Goal: Complete application form: Complete application form

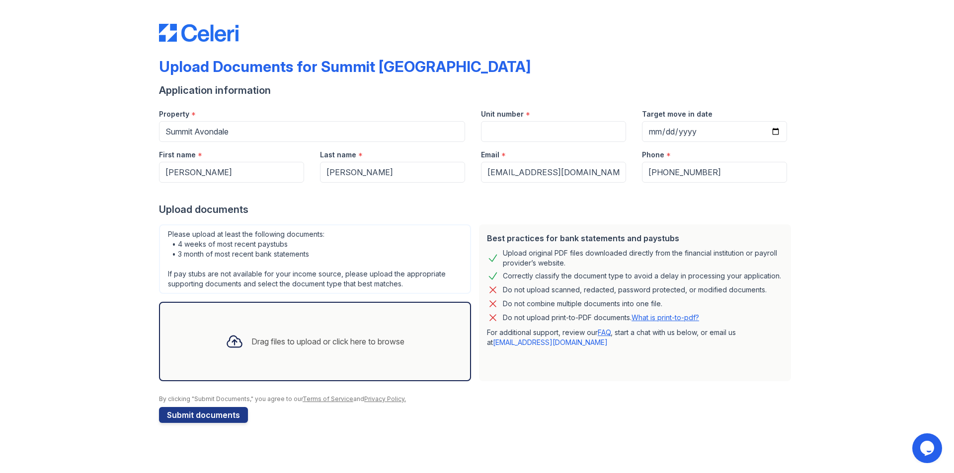
click at [272, 342] on div "Drag files to upload or click here to browse" at bounding box center [327, 342] width 153 height 12
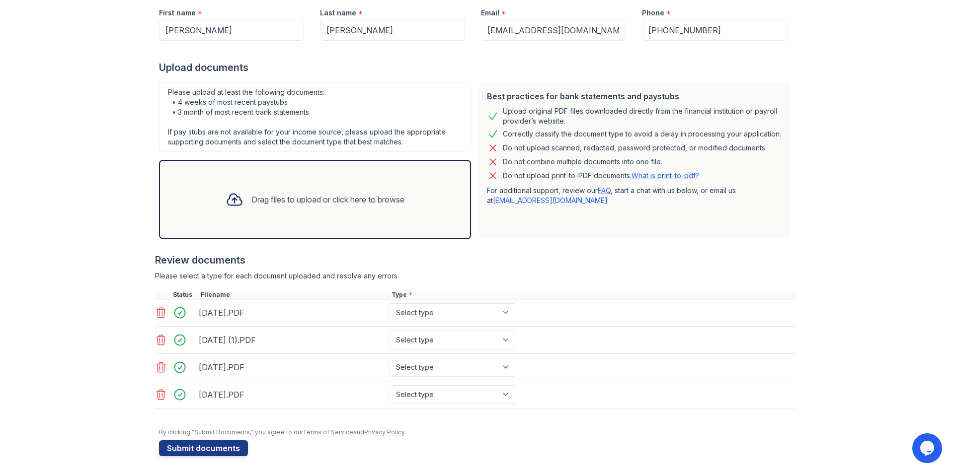
scroll to position [145, 0]
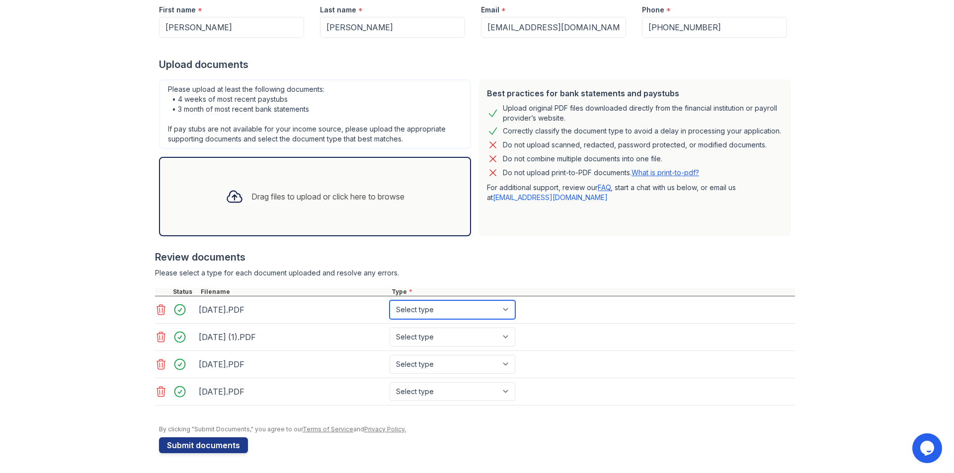
click at [506, 308] on select "Select type Paystub Bank Statement Offer Letter Tax Documents Benefit Award Let…" at bounding box center [452, 310] width 126 height 19
select select "paystub"
click at [389, 301] on select "Select type Paystub Bank Statement Offer Letter Tax Documents Benefit Award Let…" at bounding box center [452, 310] width 126 height 19
click at [507, 339] on select "Select type Paystub Bank Statement Offer Letter Tax Documents Benefit Award Let…" at bounding box center [452, 337] width 126 height 19
select select "paystub"
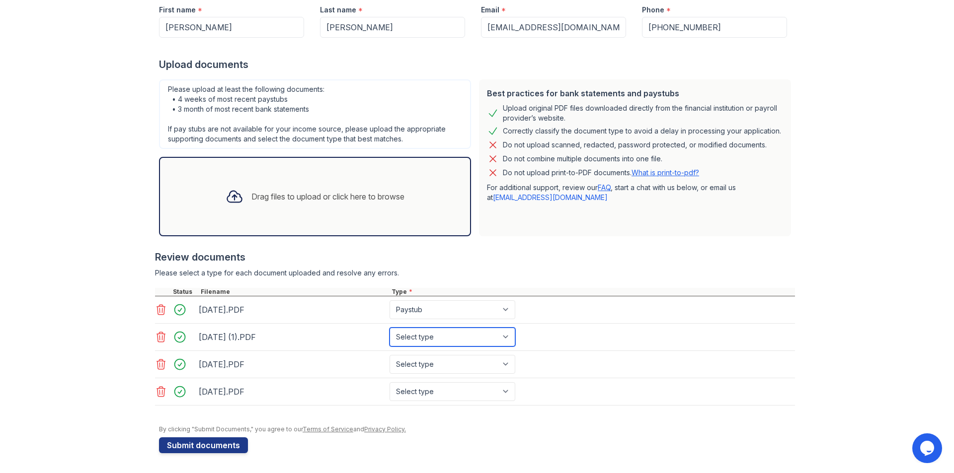
click at [389, 328] on select "Select type Paystub Bank Statement Offer Letter Tax Documents Benefit Award Let…" at bounding box center [452, 337] width 126 height 19
click at [502, 367] on select "Select type Paystub Bank Statement Offer Letter Tax Documents Benefit Award Let…" at bounding box center [452, 364] width 126 height 19
select select "paystub"
click at [389, 355] on select "Select type Paystub Bank Statement Offer Letter Tax Documents Benefit Award Let…" at bounding box center [452, 364] width 126 height 19
click at [494, 396] on select "Select type Paystub Bank Statement Offer Letter Tax Documents Benefit Award Let…" at bounding box center [452, 391] width 126 height 19
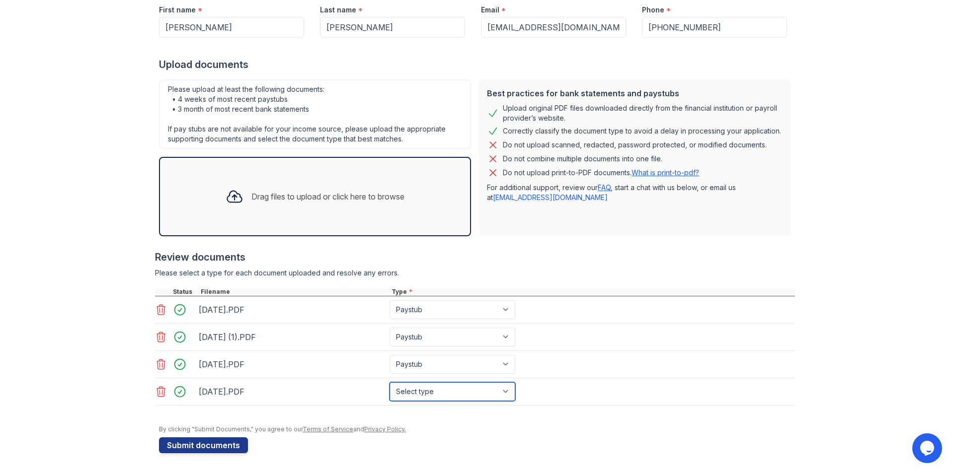
select select "paystub"
click at [389, 382] on select "Select type Paystub Bank Statement Offer Letter Tax Documents Benefit Award Let…" at bounding box center [452, 391] width 126 height 19
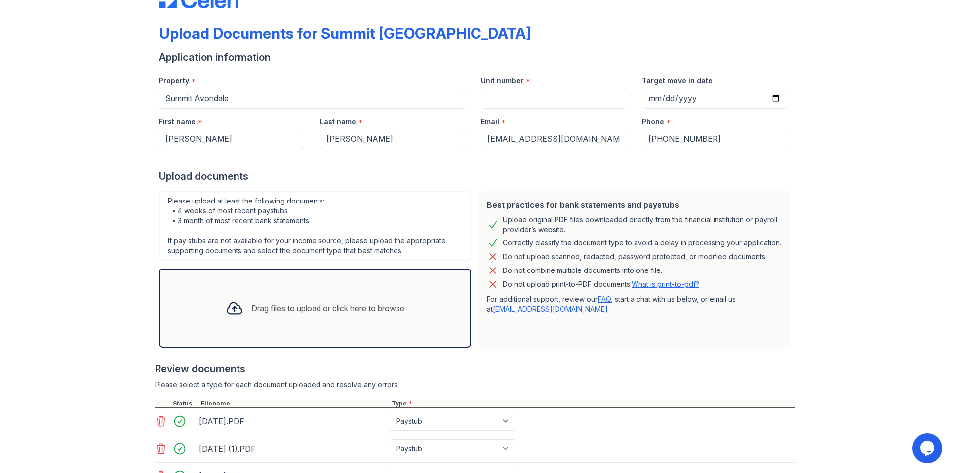
scroll to position [0, 0]
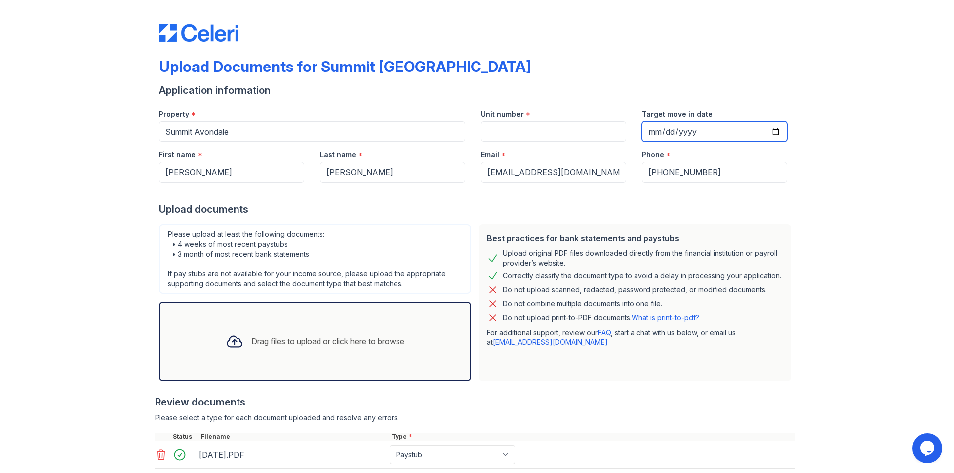
click at [664, 128] on input "Target move in date" at bounding box center [714, 131] width 145 height 21
click at [651, 135] on input "Target move in date" at bounding box center [714, 131] width 145 height 21
type input "[DATE]"
click at [712, 147] on div "Phone *" at bounding box center [714, 152] width 145 height 20
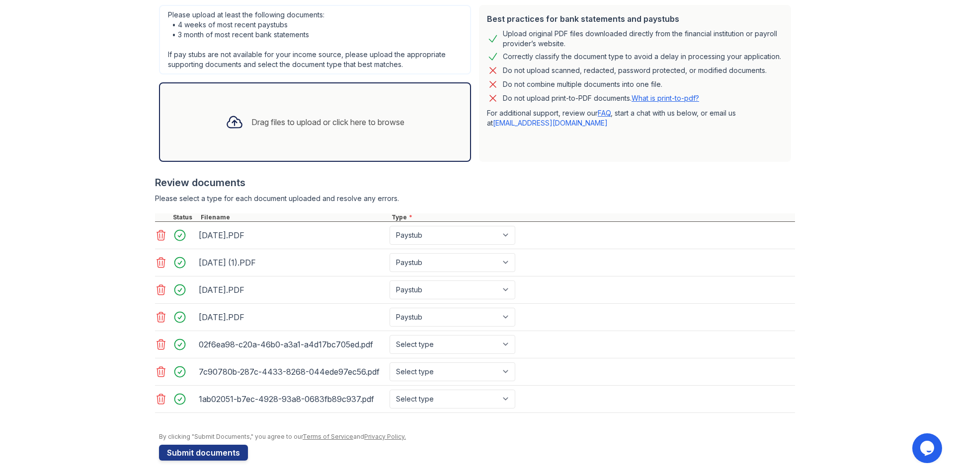
scroll to position [227, 0]
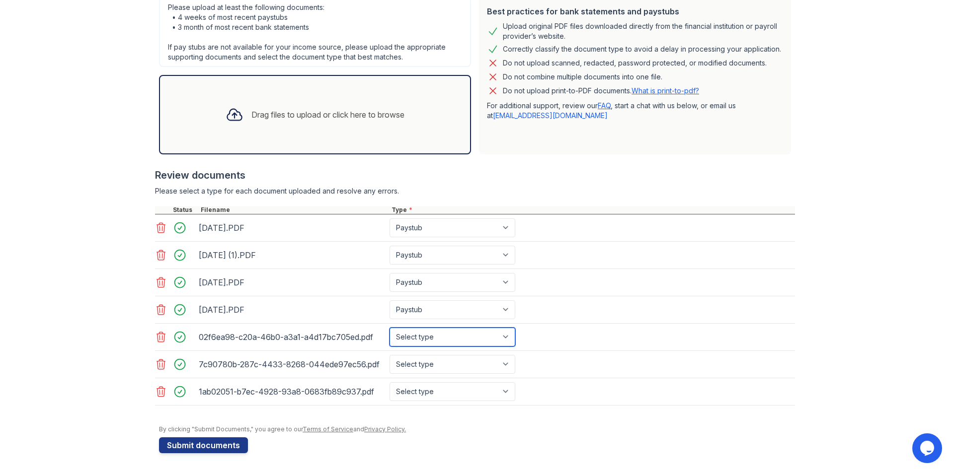
click at [475, 333] on select "Select type Paystub Bank Statement Offer Letter Tax Documents Benefit Award Let…" at bounding box center [452, 337] width 126 height 19
select select "bank_statement"
click at [389, 328] on select "Select type Paystub Bank Statement Offer Letter Tax Documents Benefit Award Let…" at bounding box center [452, 337] width 126 height 19
click at [461, 367] on select "Select type Paystub Bank Statement Offer Letter Tax Documents Benefit Award Let…" at bounding box center [452, 364] width 126 height 19
select select "bank_statement"
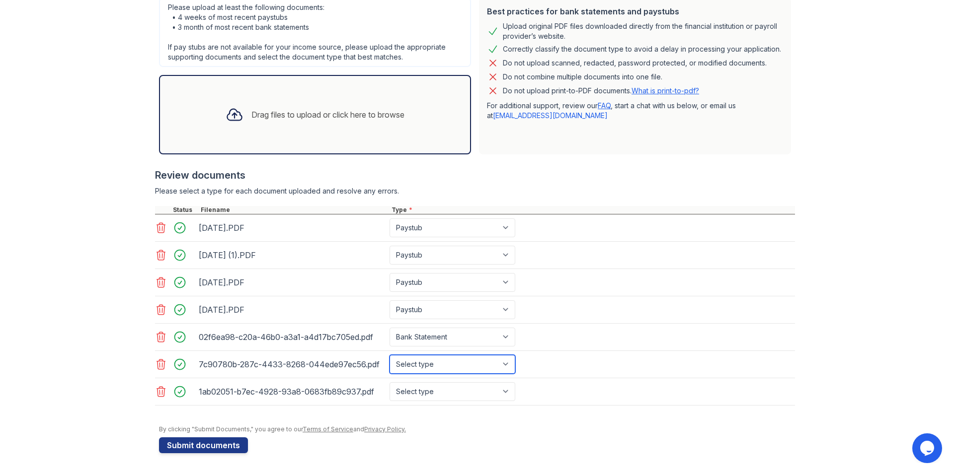
click at [389, 355] on select "Select type Paystub Bank Statement Offer Letter Tax Documents Benefit Award Let…" at bounding box center [452, 364] width 126 height 19
click at [432, 392] on select "Select type Paystub Bank Statement Offer Letter Tax Documents Benefit Award Let…" at bounding box center [452, 391] width 126 height 19
select select "bank_statement"
click at [389, 382] on select "Select type Paystub Bank Statement Offer Letter Tax Documents Benefit Award Let…" at bounding box center [452, 391] width 126 height 19
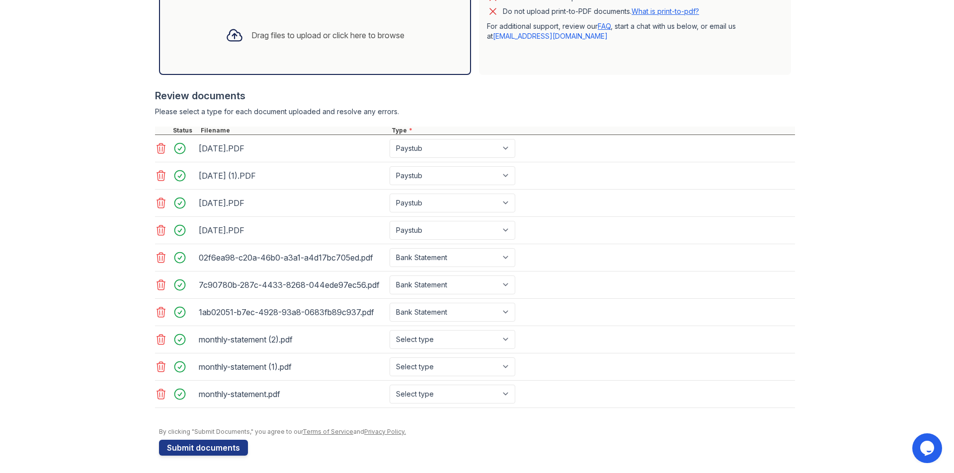
scroll to position [309, 0]
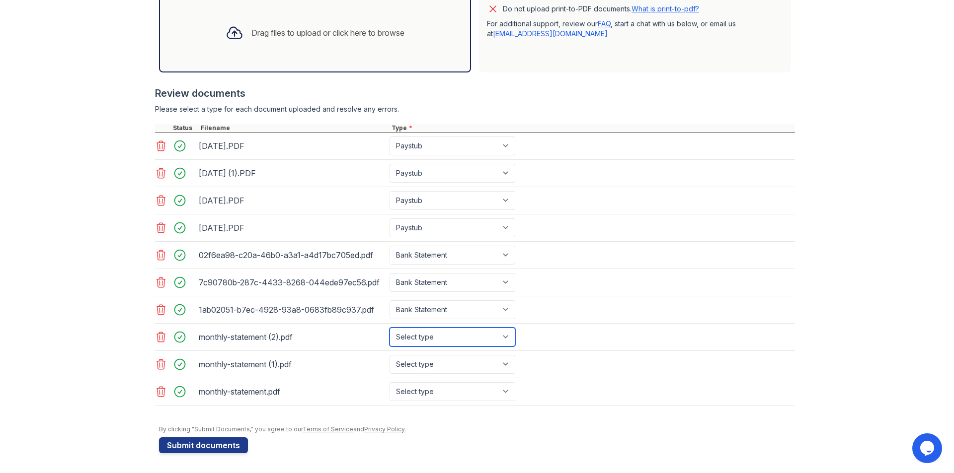
click at [482, 343] on select "Select type Paystub Bank Statement Offer Letter Tax Documents Benefit Award Let…" at bounding box center [452, 337] width 126 height 19
select select "bank_statement"
click at [389, 328] on select "Select type Paystub Bank Statement Offer Letter Tax Documents Benefit Award Let…" at bounding box center [452, 337] width 126 height 19
click at [460, 366] on select "Select type Paystub Bank Statement Offer Letter Tax Documents Benefit Award Let…" at bounding box center [452, 364] width 126 height 19
select select "bank_statement"
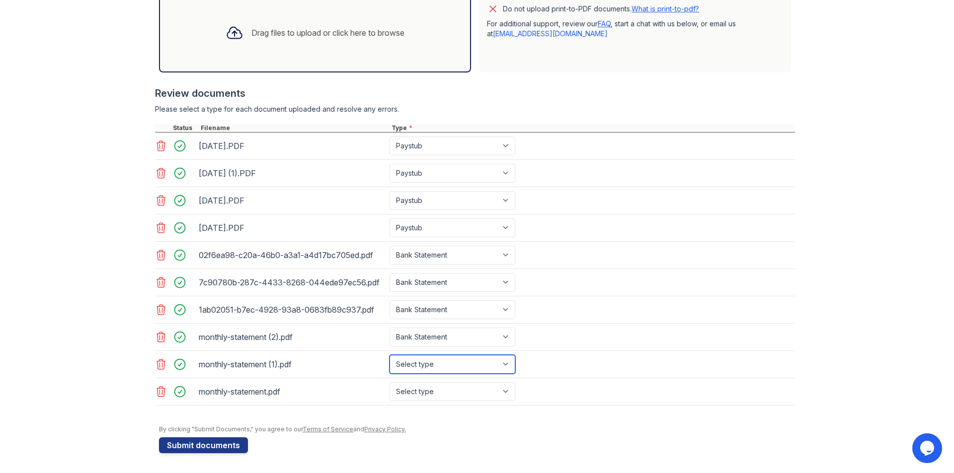
click at [389, 355] on select "Select type Paystub Bank Statement Offer Letter Tax Documents Benefit Award Let…" at bounding box center [452, 364] width 126 height 19
click at [448, 391] on select "Select type Paystub Bank Statement Offer Letter Tax Documents Benefit Award Let…" at bounding box center [452, 391] width 126 height 19
select select "bank_statement"
click at [389, 382] on select "Select type Paystub Bank Statement Offer Letter Tax Documents Benefit Award Let…" at bounding box center [452, 391] width 126 height 19
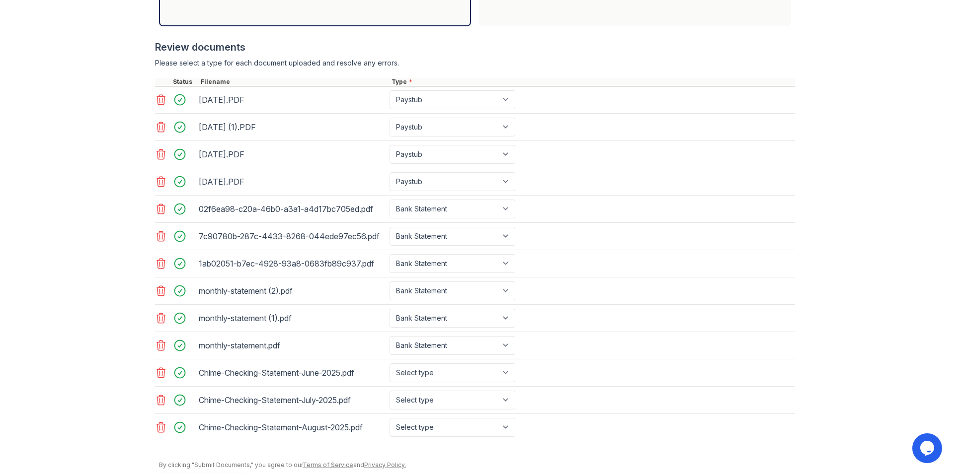
scroll to position [391, 0]
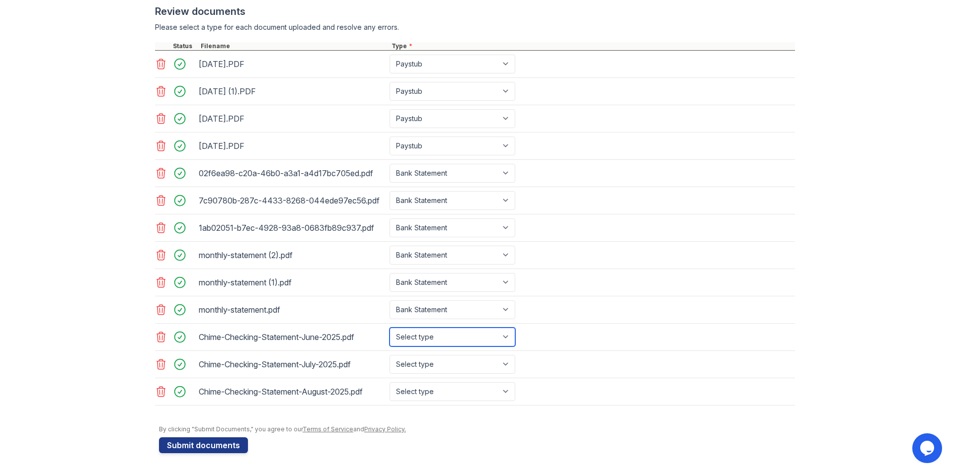
click at [449, 334] on select "Select type Paystub Bank Statement Offer Letter Tax Documents Benefit Award Let…" at bounding box center [452, 337] width 126 height 19
select select "bank_statement"
click at [389, 328] on select "Select type Paystub Bank Statement Offer Letter Tax Documents Benefit Award Let…" at bounding box center [452, 337] width 126 height 19
click at [443, 366] on select "Select type Paystub Bank Statement Offer Letter Tax Documents Benefit Award Let…" at bounding box center [452, 364] width 126 height 19
select select "bank_statement"
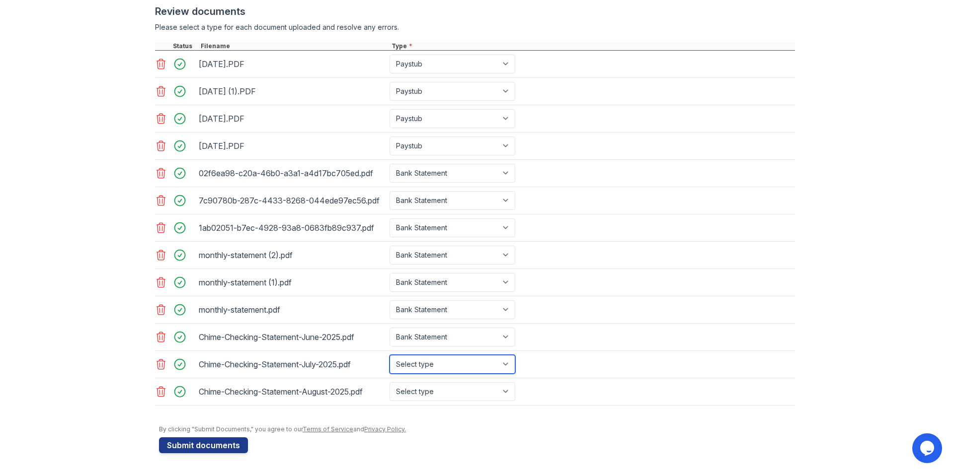
click at [389, 355] on select "Select type Paystub Bank Statement Offer Letter Tax Documents Benefit Award Let…" at bounding box center [452, 364] width 126 height 19
click at [433, 389] on select "Select type Paystub Bank Statement Offer Letter Tax Documents Benefit Award Let…" at bounding box center [452, 391] width 126 height 19
select select "bank_statement"
click at [389, 382] on select "Select type Paystub Bank Statement Offer Letter Tax Documents Benefit Award Let…" at bounding box center [452, 391] width 126 height 19
click at [192, 447] on button "Submit documents" at bounding box center [203, 446] width 89 height 16
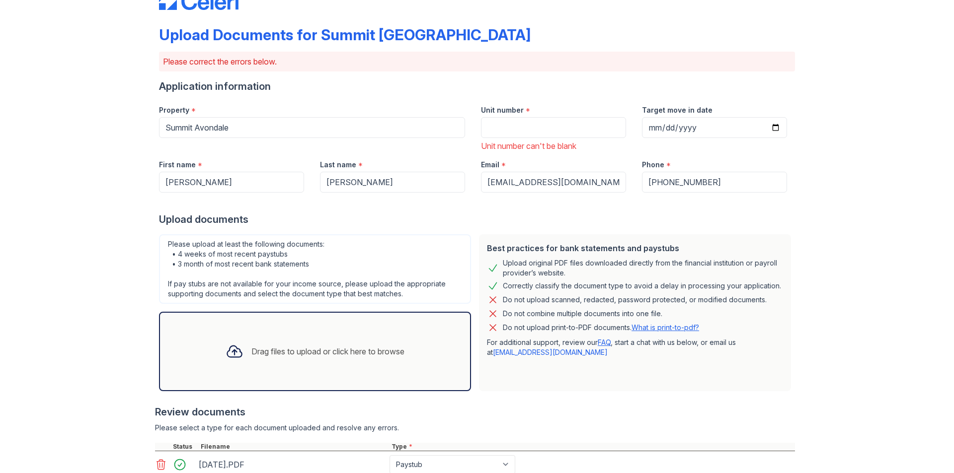
scroll to position [50, 0]
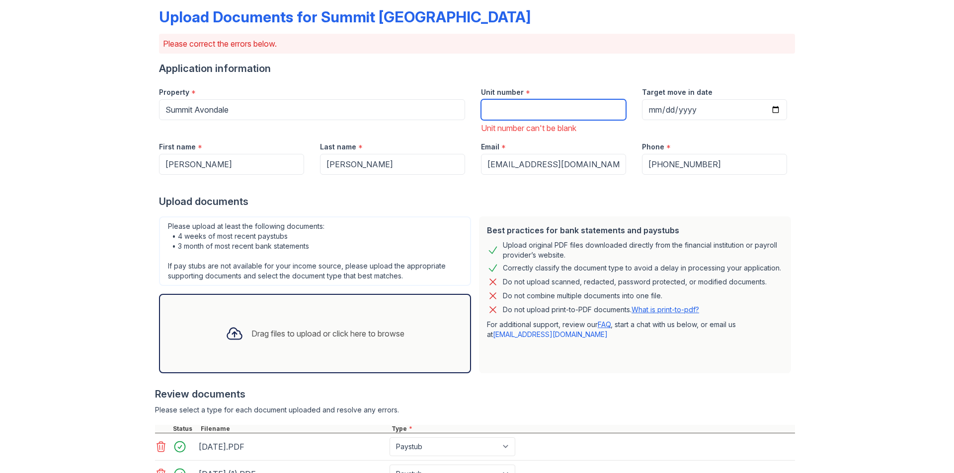
click at [506, 114] on input "Unit number" at bounding box center [553, 109] width 145 height 21
type input "100"
click at [634, 140] on div "Phone * [PHONE_NUMBER]" at bounding box center [714, 154] width 161 height 41
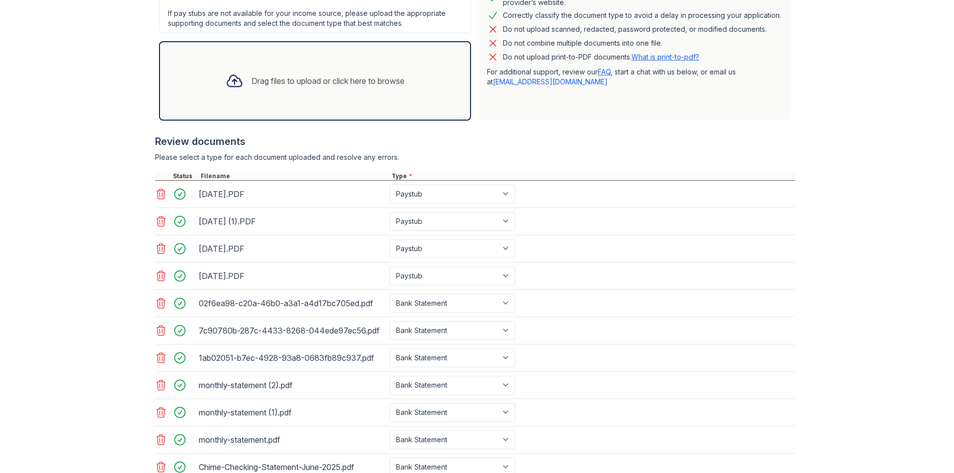
scroll to position [433, 0]
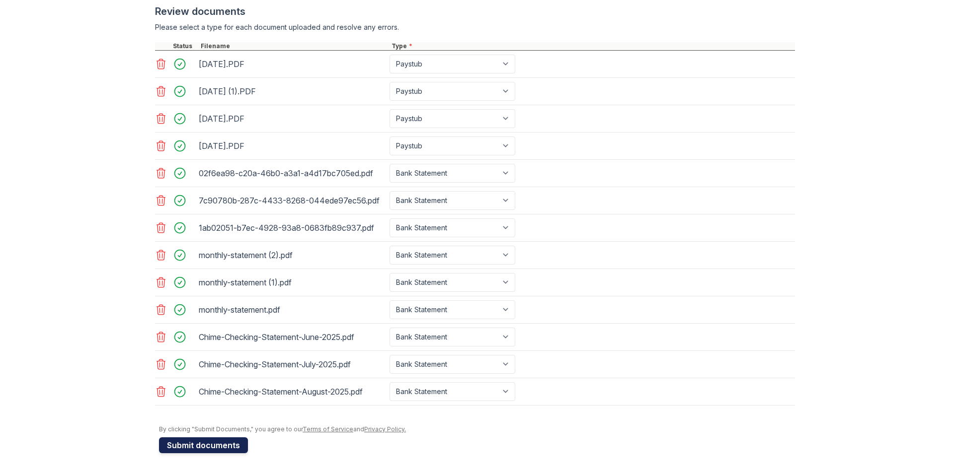
click at [230, 440] on button "Submit documents" at bounding box center [203, 446] width 89 height 16
